Goal: Task Accomplishment & Management: Manage account settings

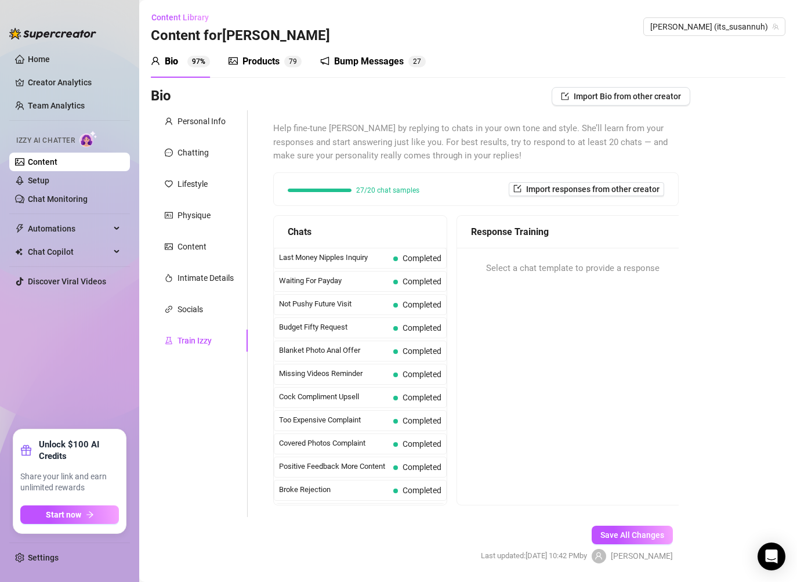
scroll to position [1041, 0]
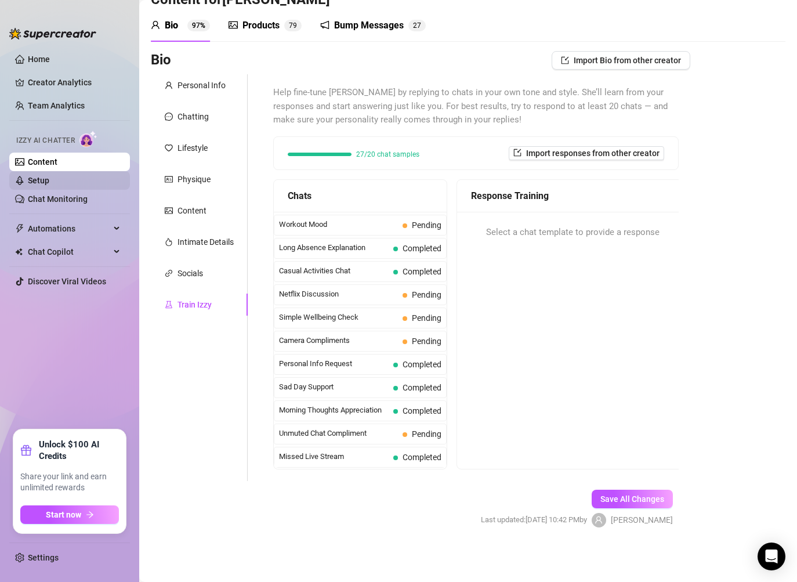
click at [49, 185] on link "Setup" at bounding box center [38, 180] width 21 height 9
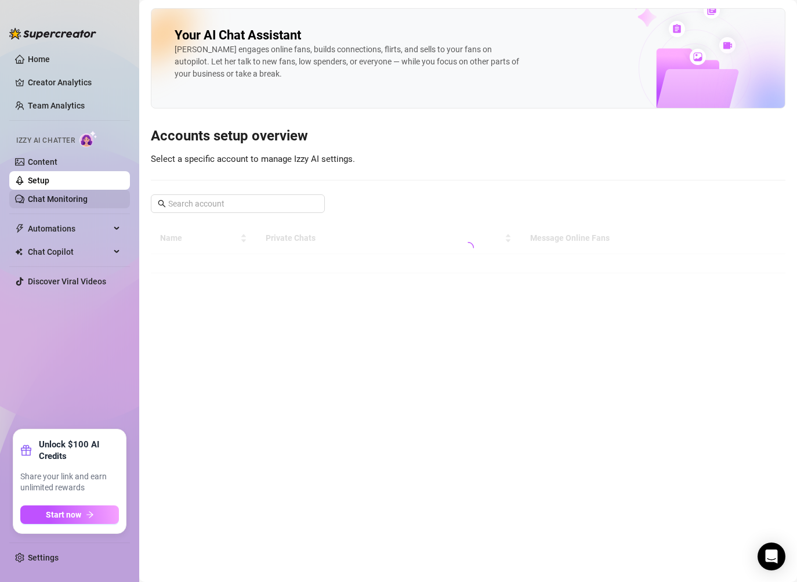
click at [83, 204] on link "Chat Monitoring" at bounding box center [58, 198] width 60 height 9
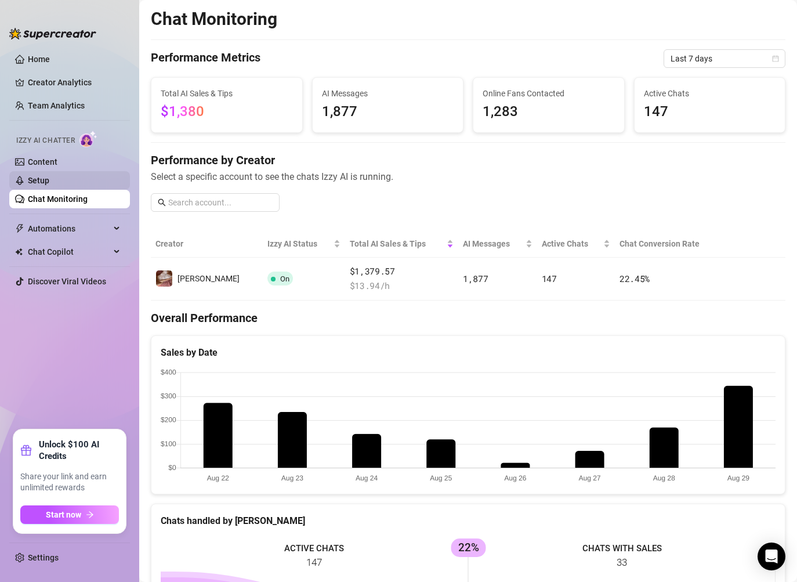
click at [49, 182] on link "Setup" at bounding box center [38, 180] width 21 height 9
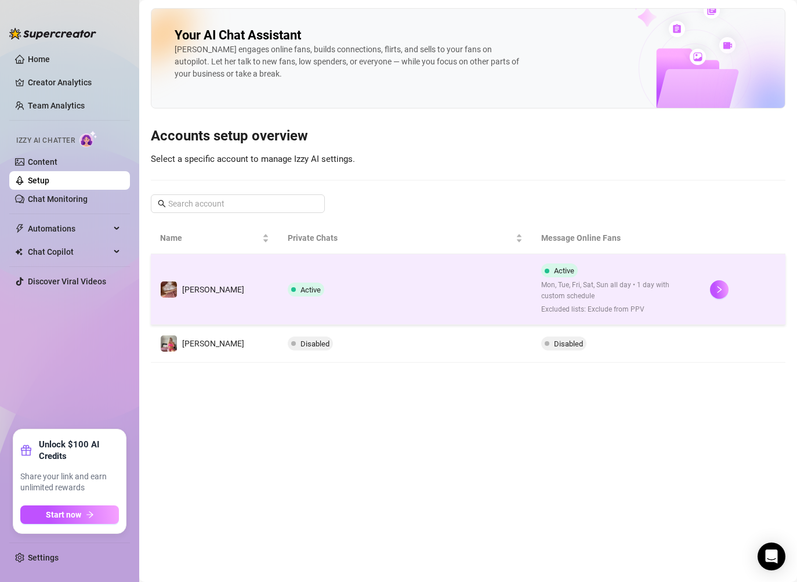
click at [701, 293] on td at bounding box center [743, 289] width 85 height 71
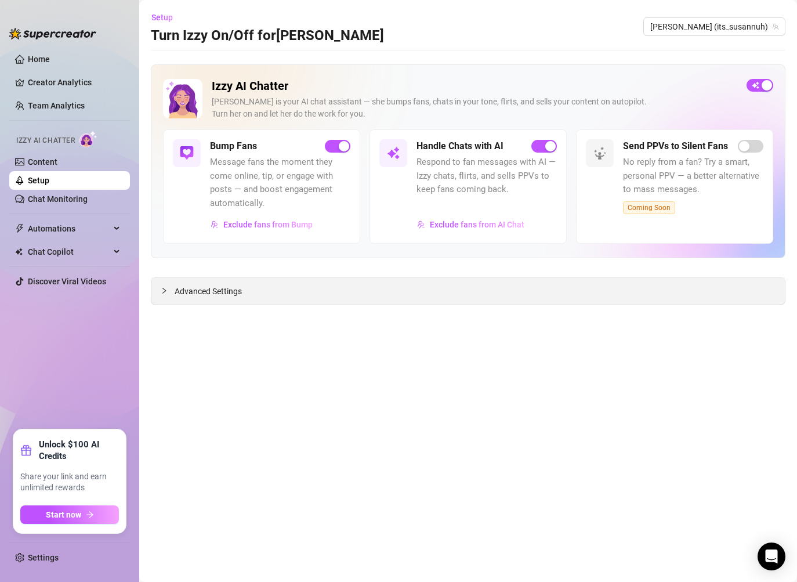
click at [196, 289] on span "Advanced Settings" at bounding box center [208, 291] width 67 height 13
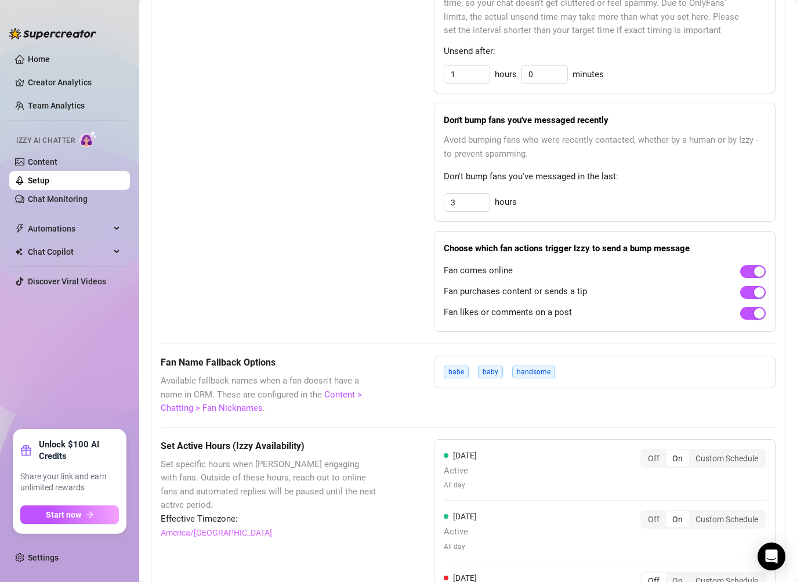
scroll to position [1065, 0]
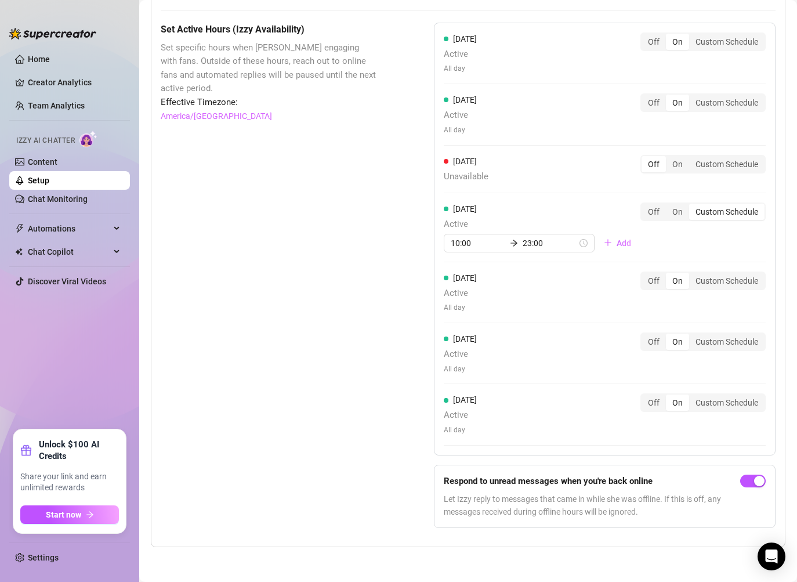
click at [584, 376] on div "[DATE] Active All day Off On Custom Schedule" at bounding box center [605, 358] width 322 height 52
click at [717, 404] on div "Custom Schedule" at bounding box center [726, 402] width 75 height 16
click at [692, 396] on input "Custom Schedule" at bounding box center [692, 396] width 0 height 0
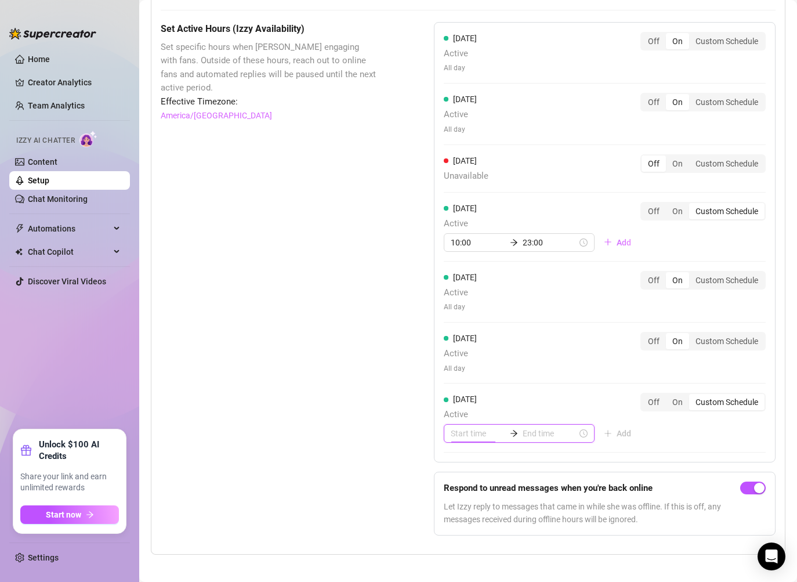
click at [491, 433] on input at bounding box center [478, 433] width 55 height 13
click at [460, 293] on div "00" at bounding box center [460, 296] width 28 height 16
click at [494, 297] on div "00" at bounding box center [493, 296] width 28 height 16
type input "00:00"
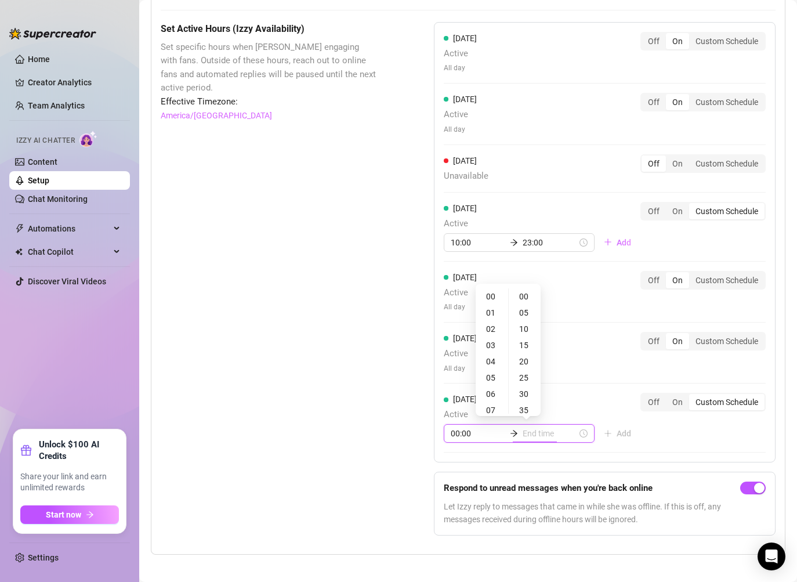
click at [530, 434] on input at bounding box center [550, 433] width 55 height 13
click at [494, 328] on div "02" at bounding box center [492, 329] width 28 height 16
click at [524, 348] on div "30" at bounding box center [525, 346] width 28 height 16
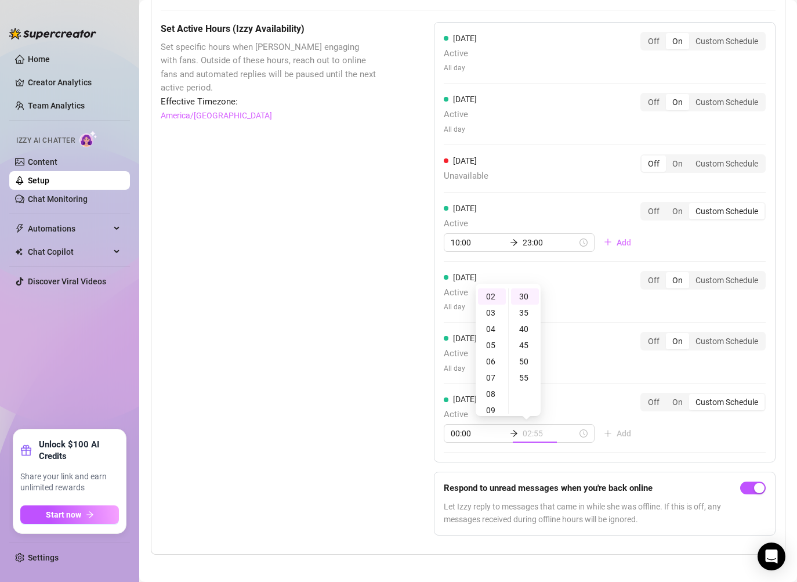
type input "02:30"
click at [570, 368] on div "[DATE] Active All day Off On Custom Schedule" at bounding box center [605, 353] width 322 height 42
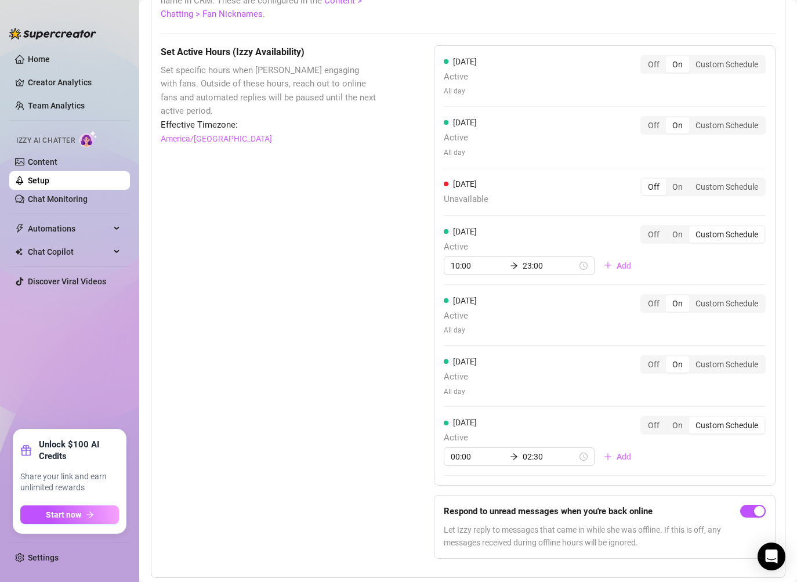
scroll to position [1065, 0]
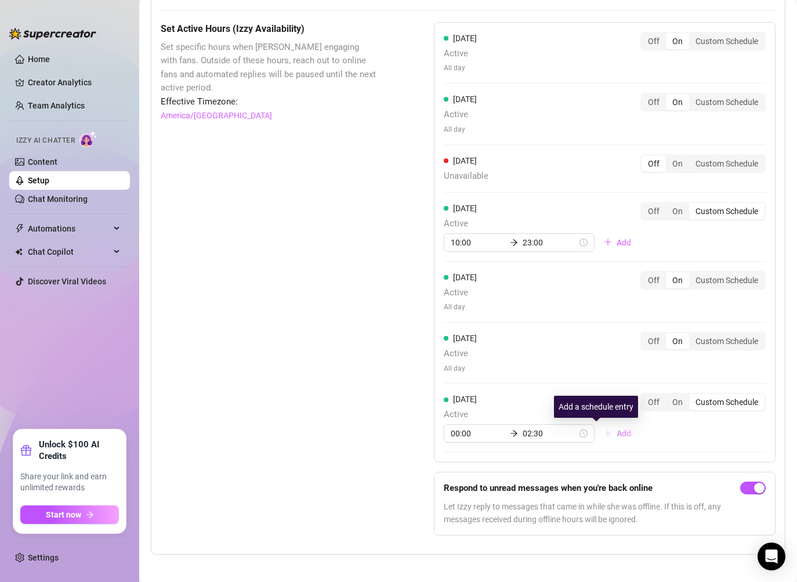
click at [617, 434] on span "Add" at bounding box center [624, 433] width 14 height 9
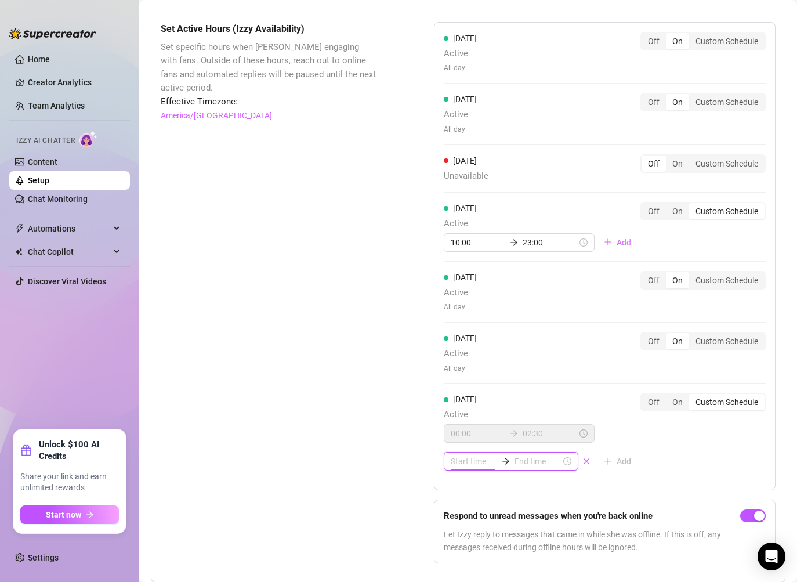
click at [462, 462] on input at bounding box center [474, 461] width 46 height 13
click at [463, 395] on div "08" at bounding box center [460, 400] width 28 height 16
click at [460, 338] on div "09" at bounding box center [460, 340] width 28 height 16
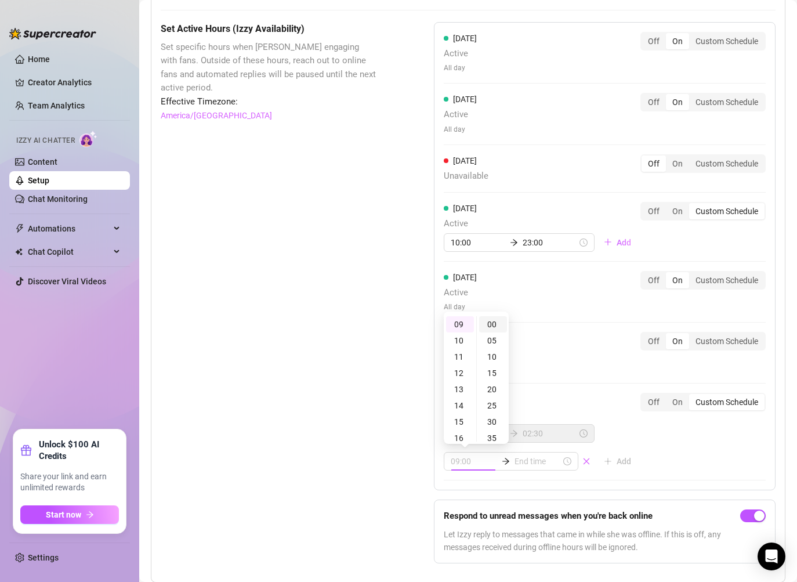
click at [491, 325] on div "00" at bounding box center [493, 324] width 28 height 16
type input "09:00"
click at [530, 462] on input at bounding box center [537, 461] width 46 height 13
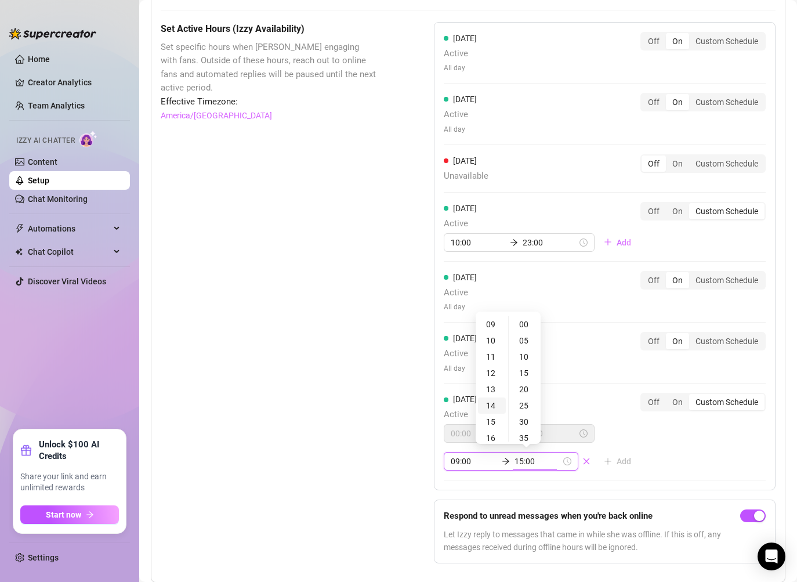
type input "14:00"
click at [492, 370] on div "23" at bounding box center [492, 371] width 28 height 16
type input "23:00"
click at [517, 324] on div "00" at bounding box center [525, 324] width 28 height 16
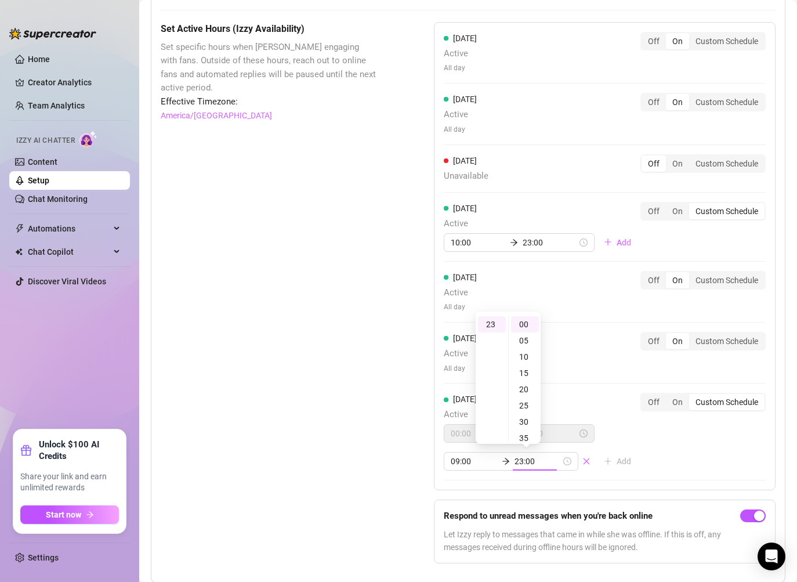
click at [686, 444] on div "[DATE] Active 00:00 02:30 09:00 23:00 Add Off On Custom Schedule" at bounding box center [605, 437] width 322 height 88
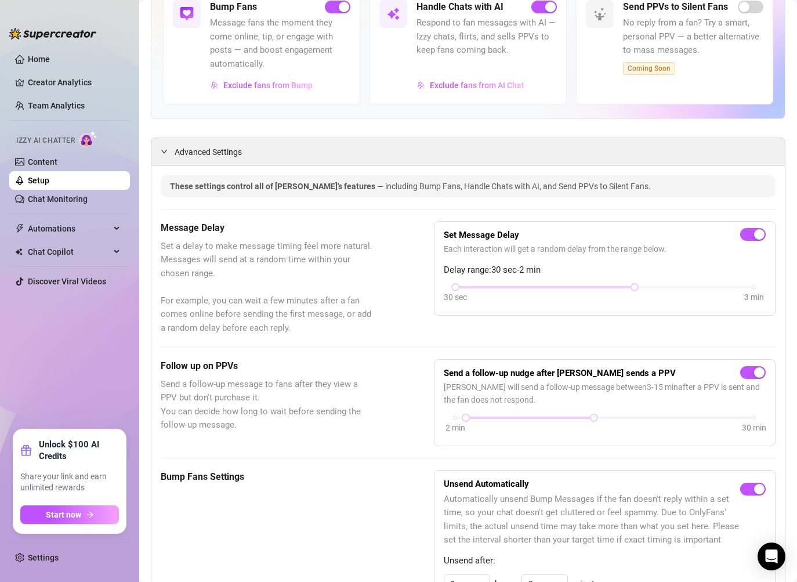
scroll to position [0, 0]
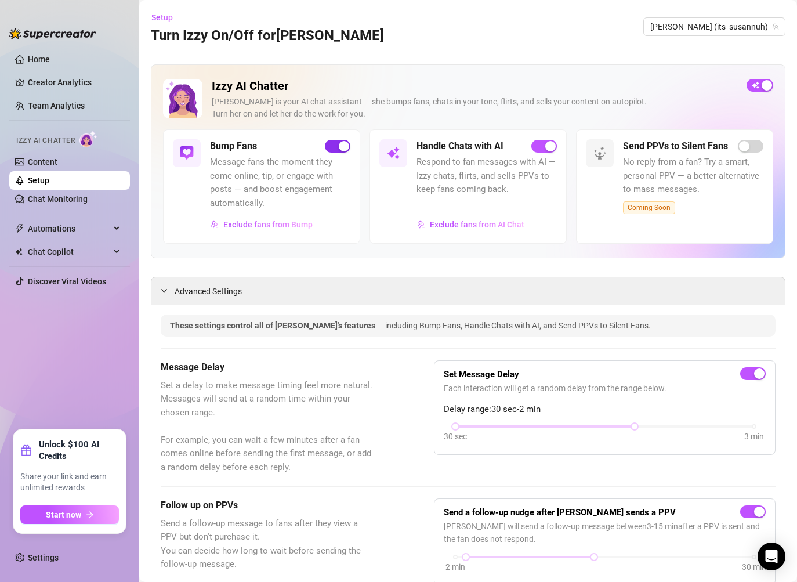
click at [338, 150] on span "button" at bounding box center [338, 146] width 26 height 13
